Goal: Task Accomplishment & Management: Use online tool/utility

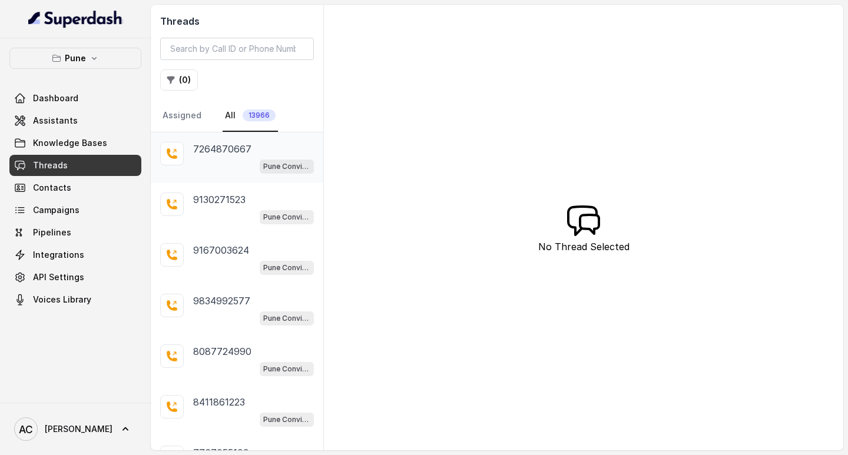
click at [217, 151] on p "7264870667" at bounding box center [222, 149] width 58 height 14
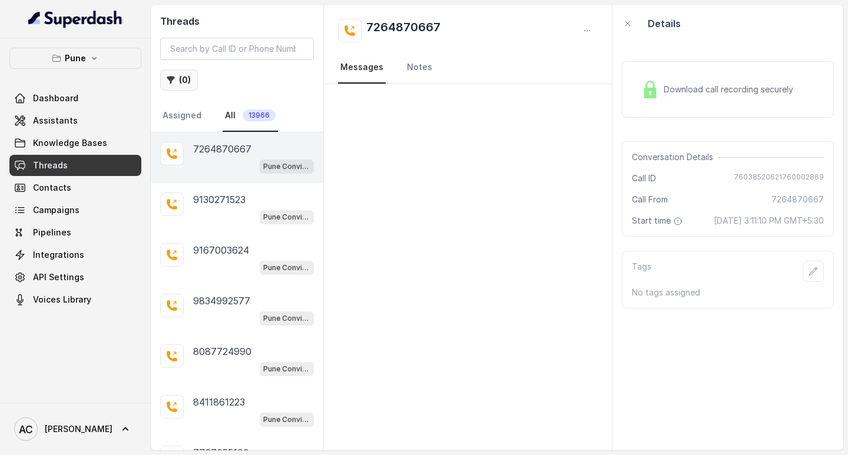
click at [185, 81] on button "( 0 )" at bounding box center [179, 79] width 38 height 21
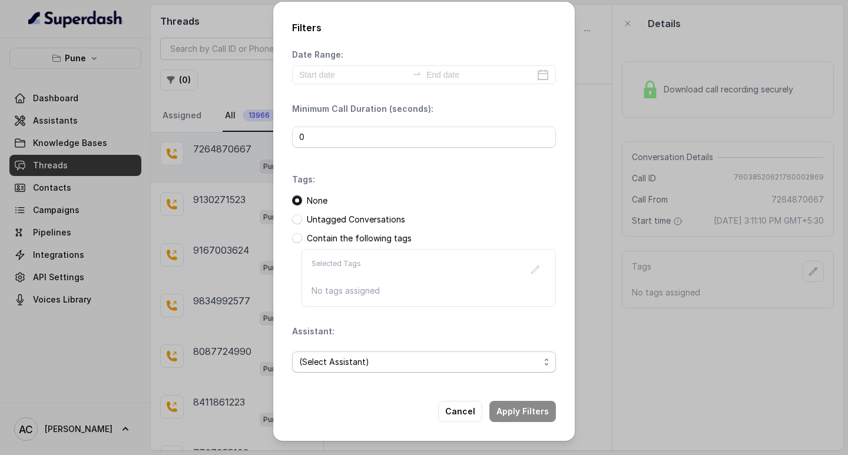
click at [316, 361] on span "(Select Assistant)" at bounding box center [419, 362] width 240 height 14
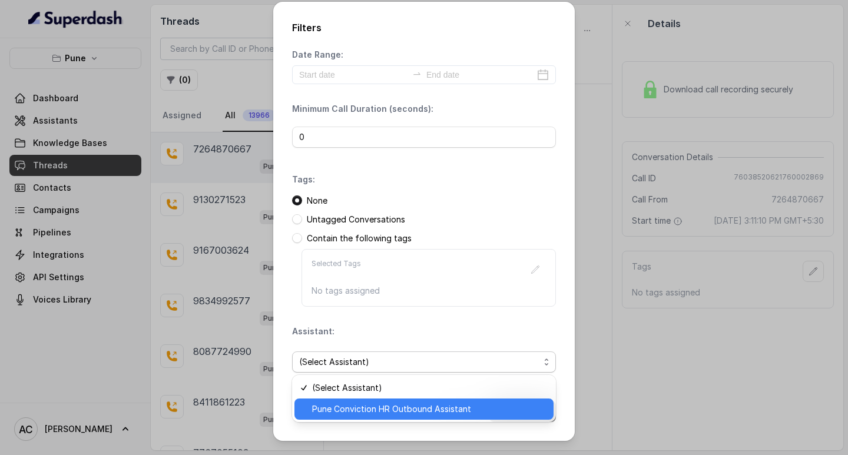
click at [327, 409] on span "Pune Conviction HR Outbound Assistant" at bounding box center [429, 409] width 234 height 14
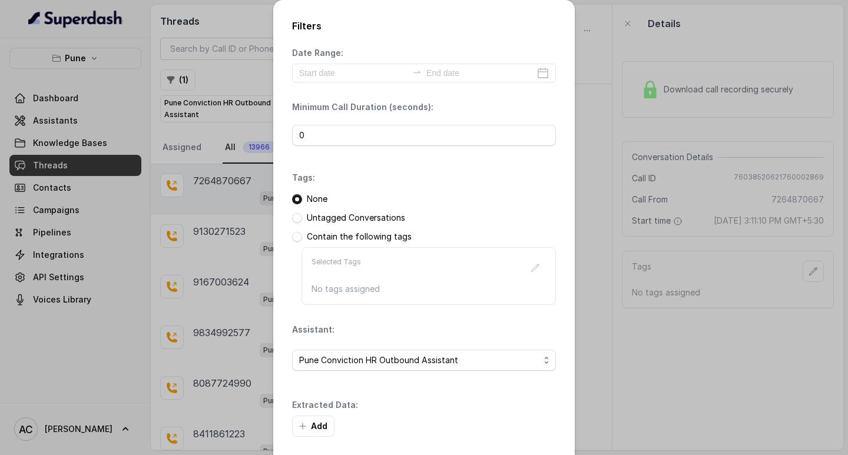
scroll to position [50, 0]
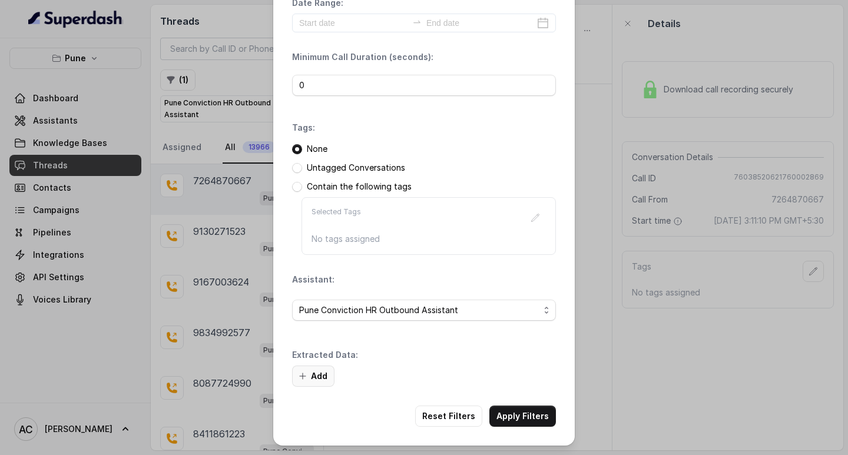
click at [314, 376] on button "Add" at bounding box center [313, 376] width 42 height 21
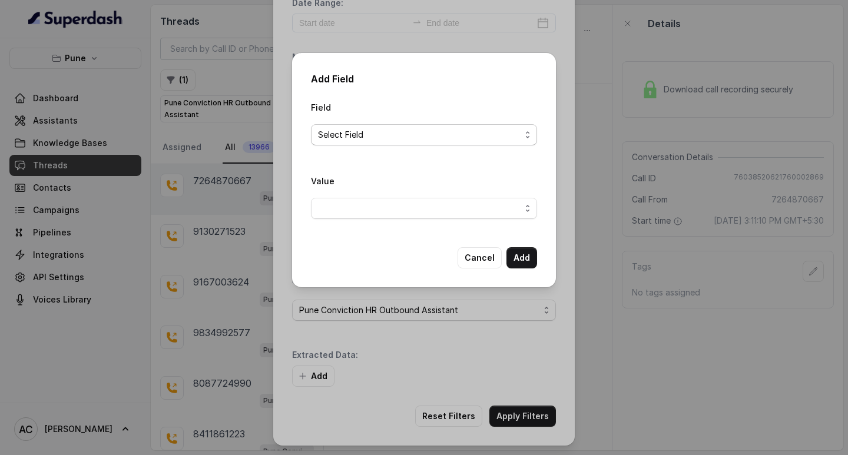
click at [366, 132] on span "Select Field" at bounding box center [419, 135] width 203 height 14
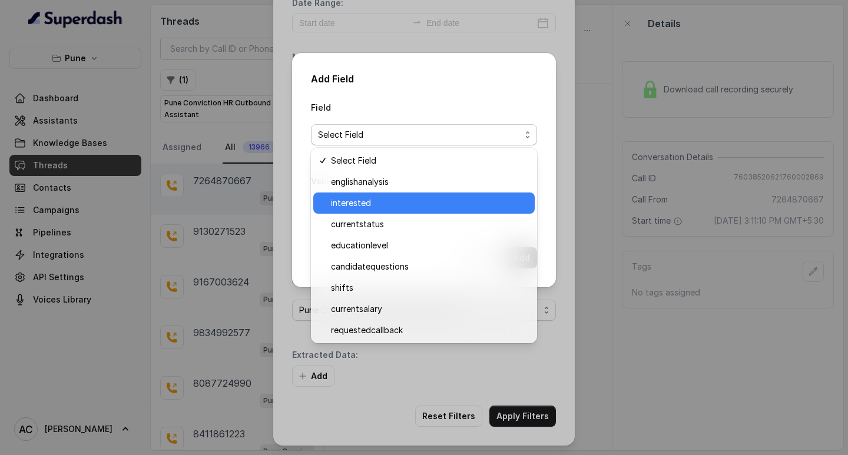
click at [366, 204] on span "interested" at bounding box center [429, 203] width 197 height 14
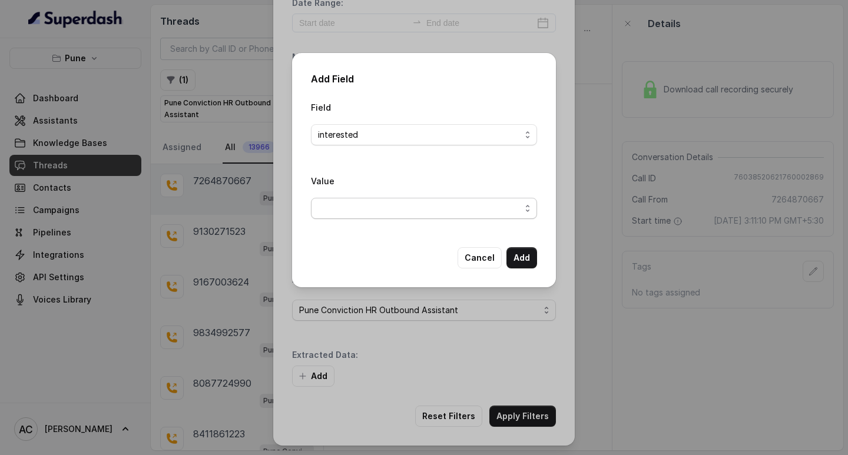
click at [351, 205] on span "button" at bounding box center [424, 208] width 226 height 21
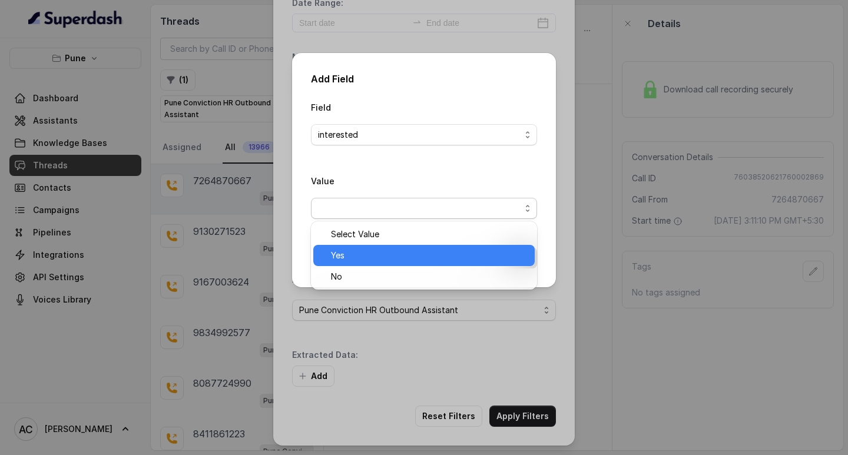
click at [349, 251] on span "Yes" at bounding box center [429, 255] width 197 height 14
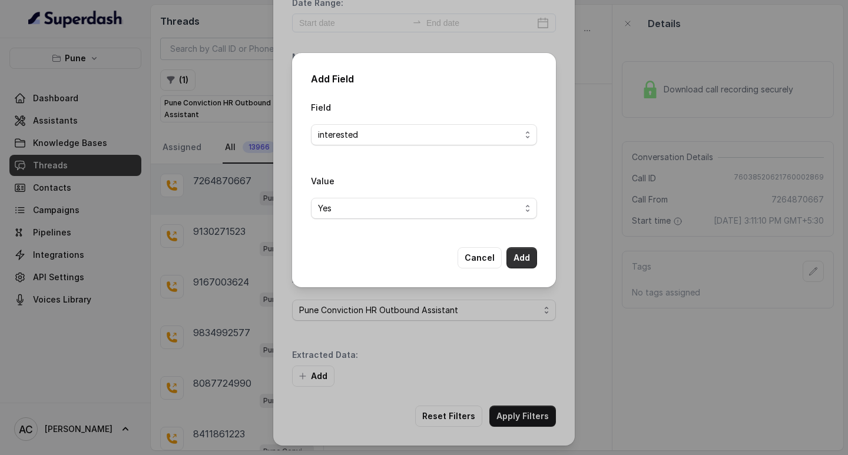
click at [517, 254] on button "Add" at bounding box center [521, 257] width 31 height 21
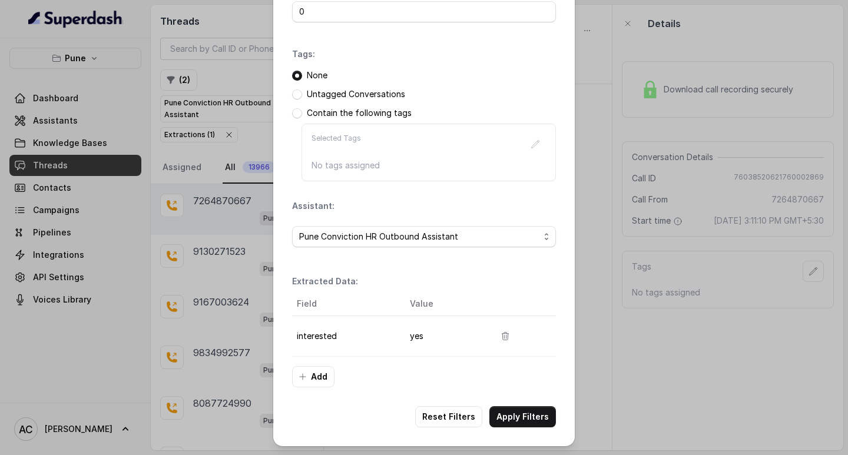
scroll to position [124, 0]
click at [506, 413] on button "Apply Filters" at bounding box center [522, 416] width 67 height 21
